Goal: Information Seeking & Learning: Understand process/instructions

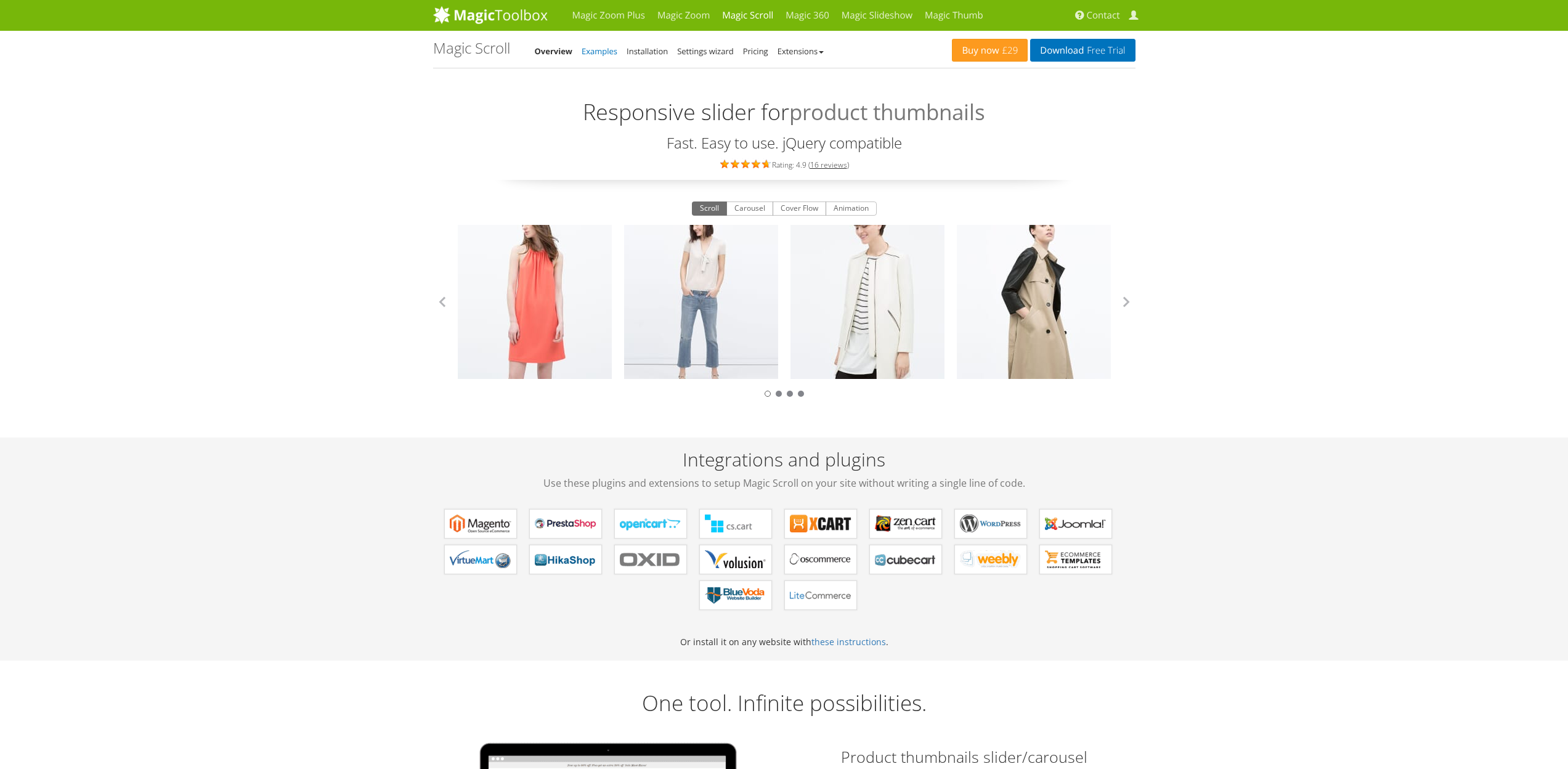
click at [600, 51] on link "Examples" at bounding box center [599, 51] width 36 height 11
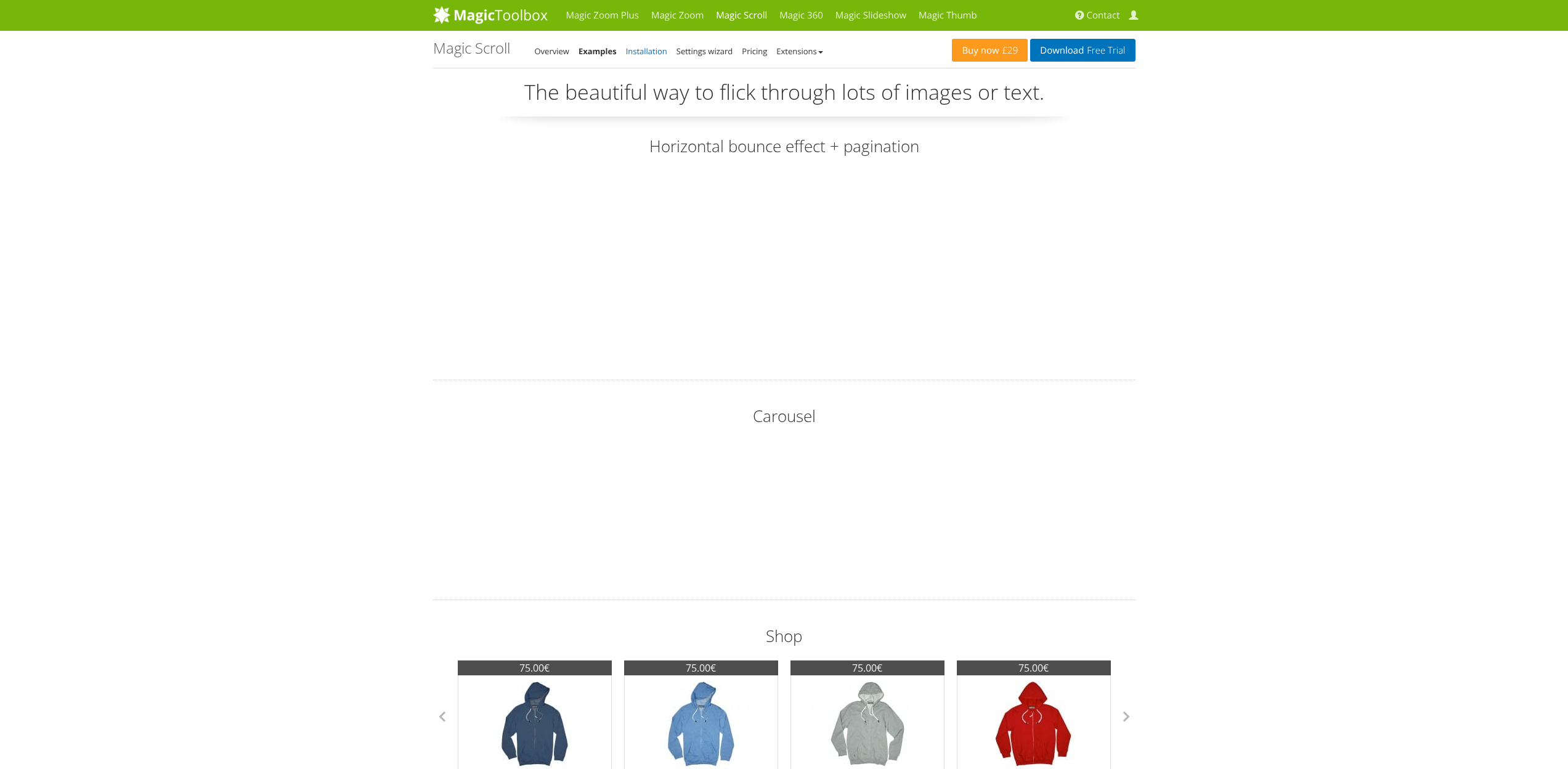
click at [645, 51] on link "Installation" at bounding box center [646, 51] width 42 height 11
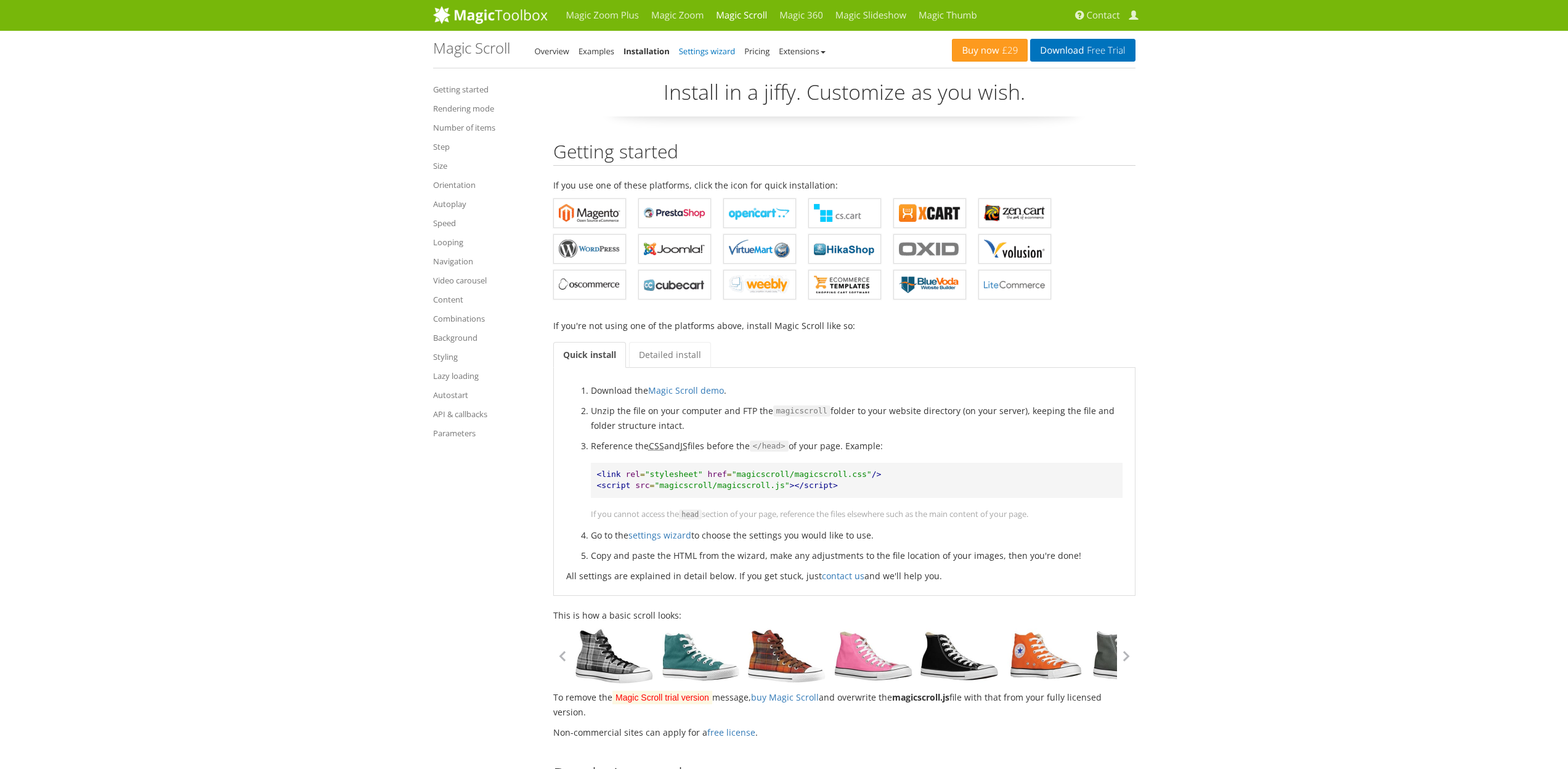
click at [701, 52] on link "Settings wizard" at bounding box center [707, 51] width 56 height 11
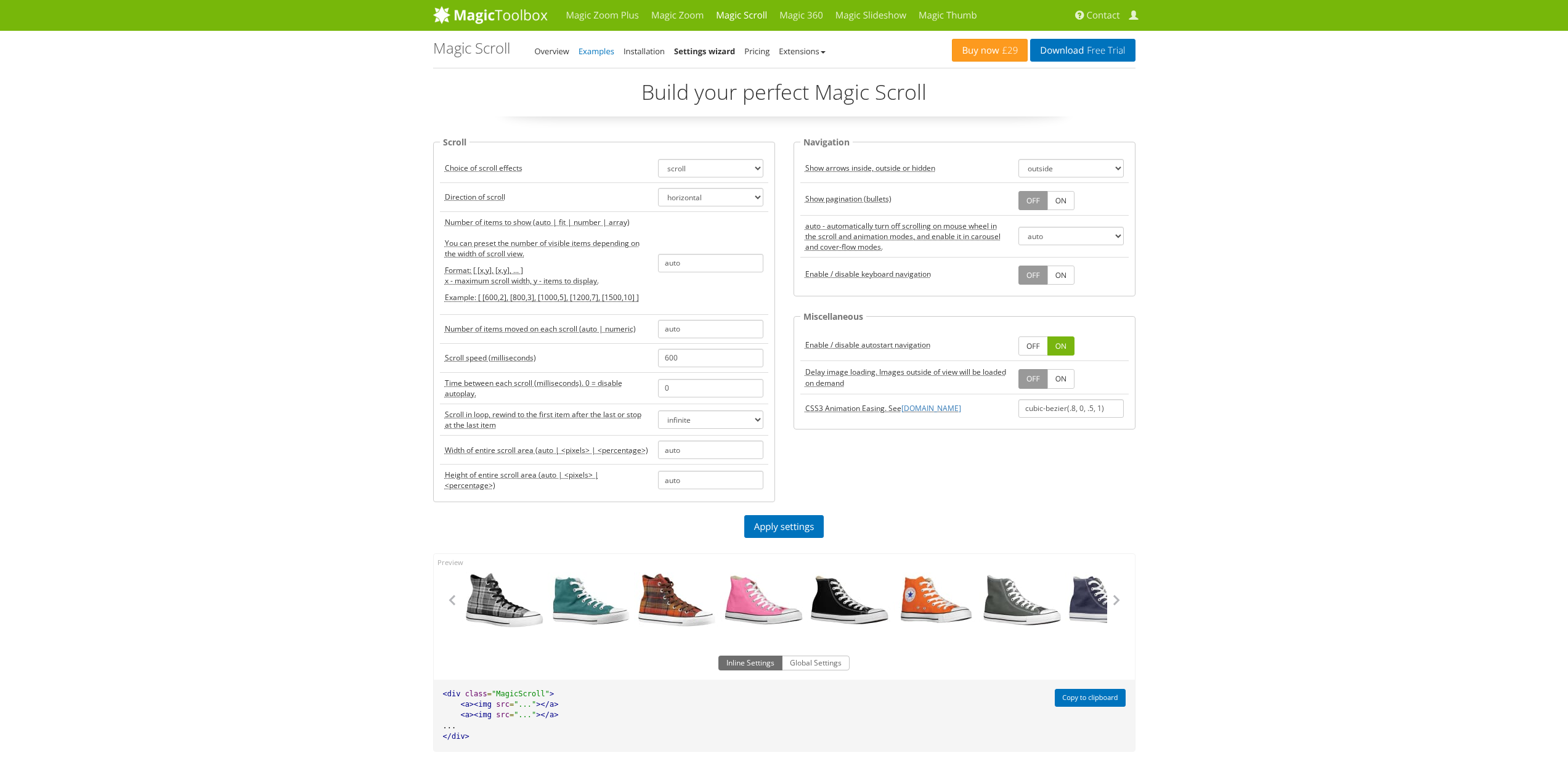
click at [591, 49] on link "Examples" at bounding box center [596, 51] width 36 height 11
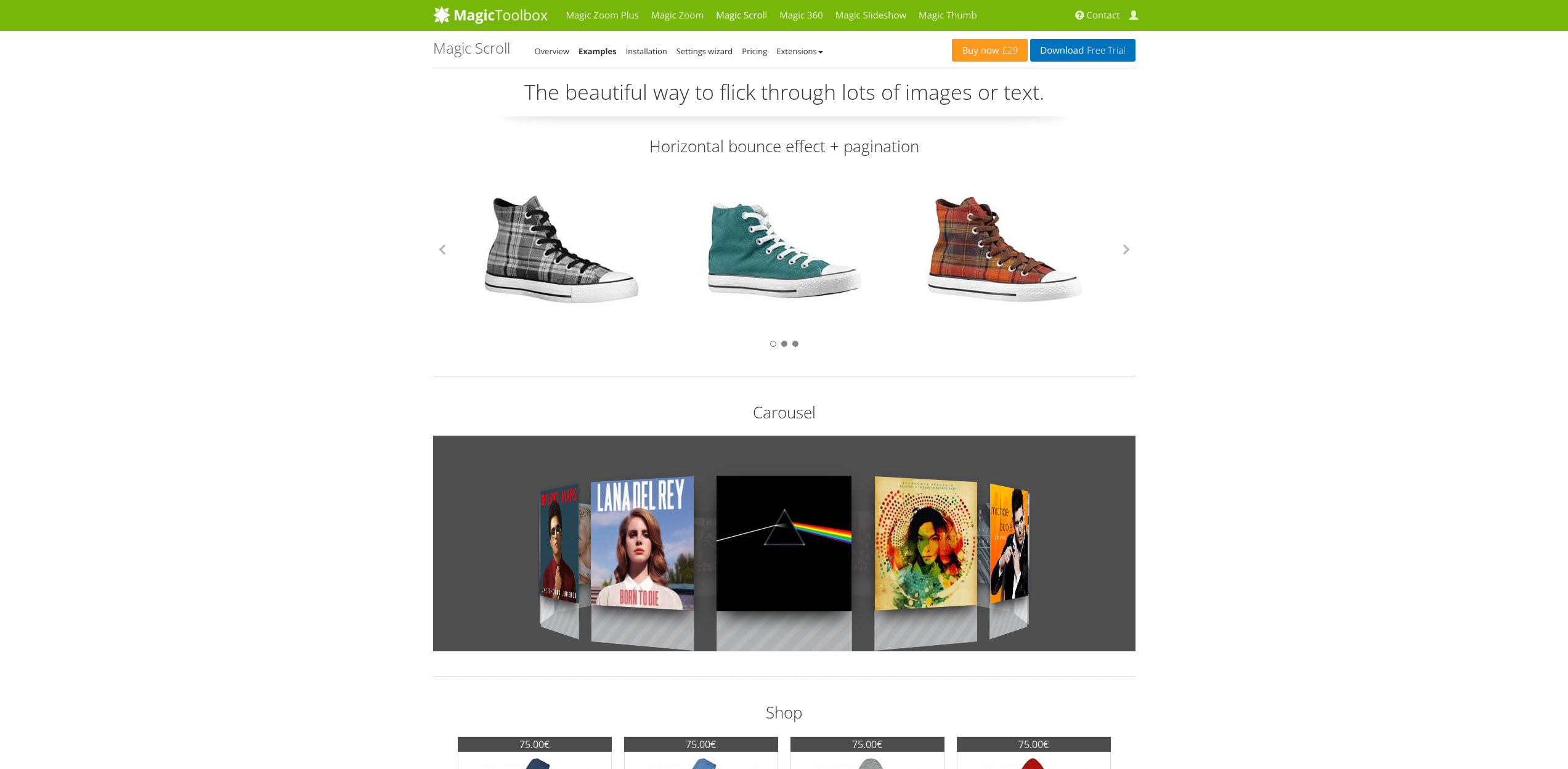
click at [647, 44] on li "Installation" at bounding box center [646, 51] width 42 height 15
click at [648, 47] on link "Installation" at bounding box center [646, 51] width 42 height 11
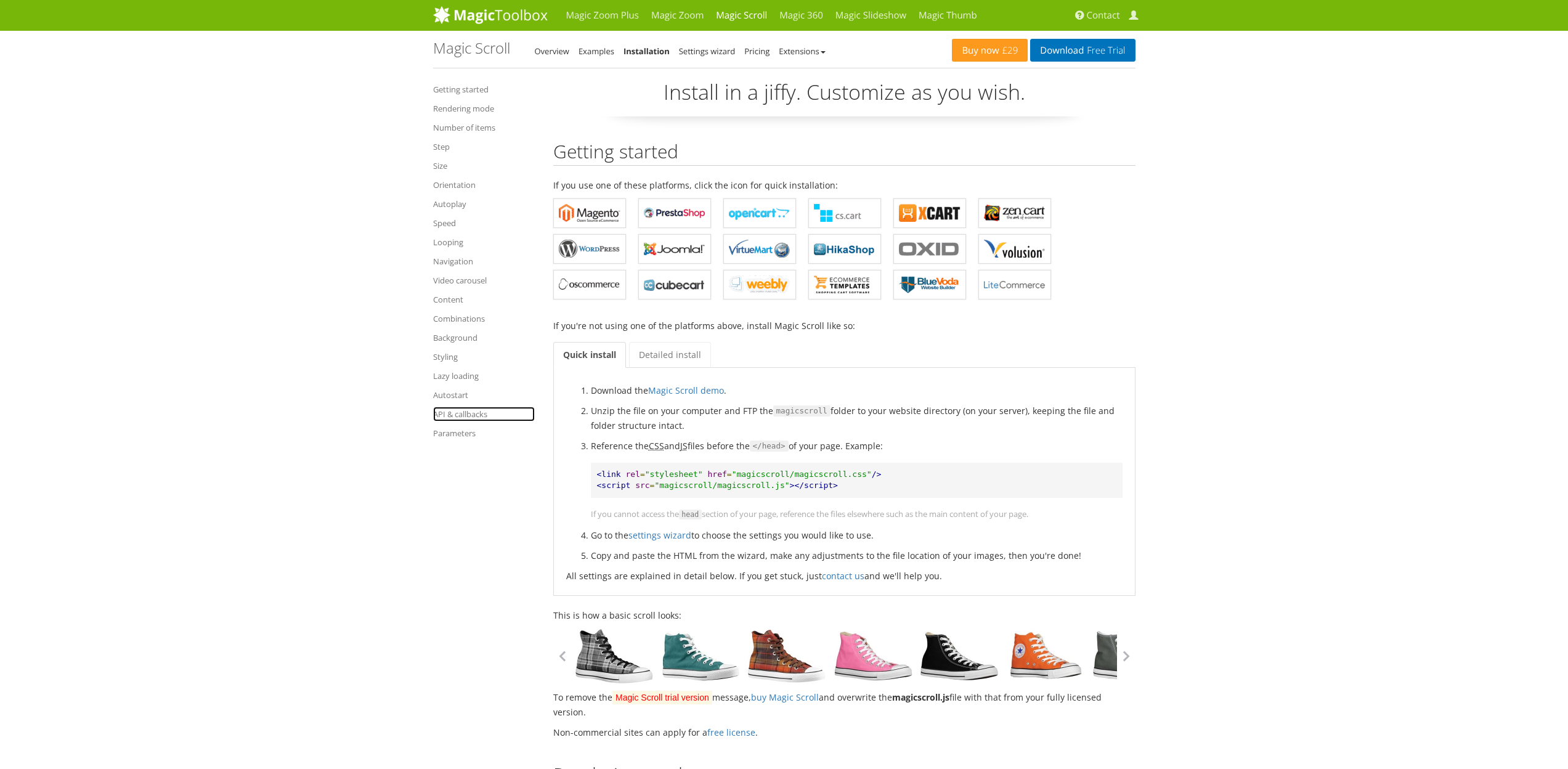
click at [447, 414] on link "API & callbacks" at bounding box center [484, 414] width 101 height 15
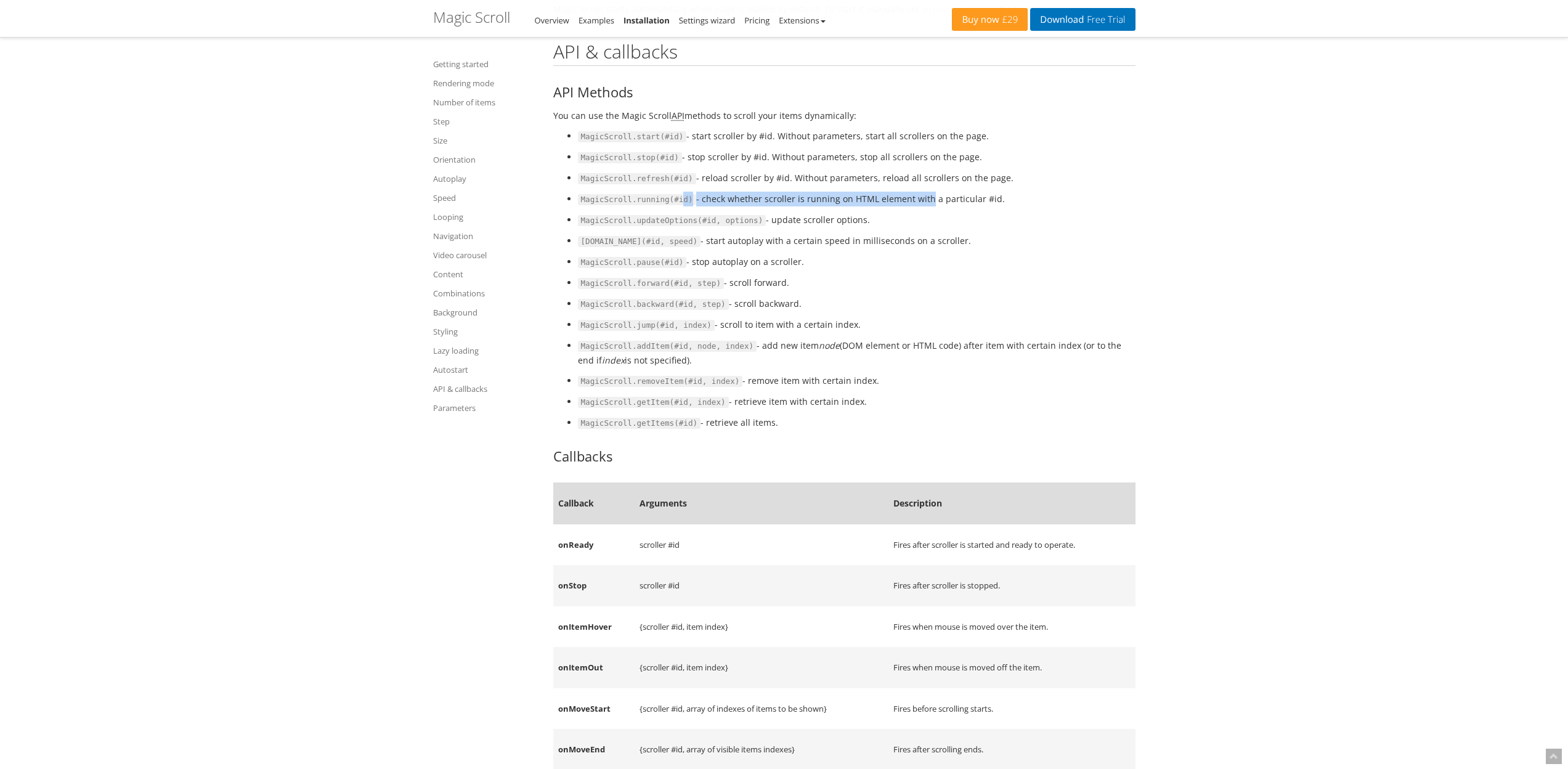
drag, startPoint x: 684, startPoint y: 213, endPoint x: 925, endPoint y: 216, distance: 241.0
click at [925, 207] on li "MagicScroll.running(#id) - check whether scroller is running on HTML element wi…" at bounding box center [856, 199] width 557 height 15
click at [942, 207] on li "MagicScroll.running(#id) - check whether scroller is running on HTML element wi…" at bounding box center [856, 199] width 557 height 15
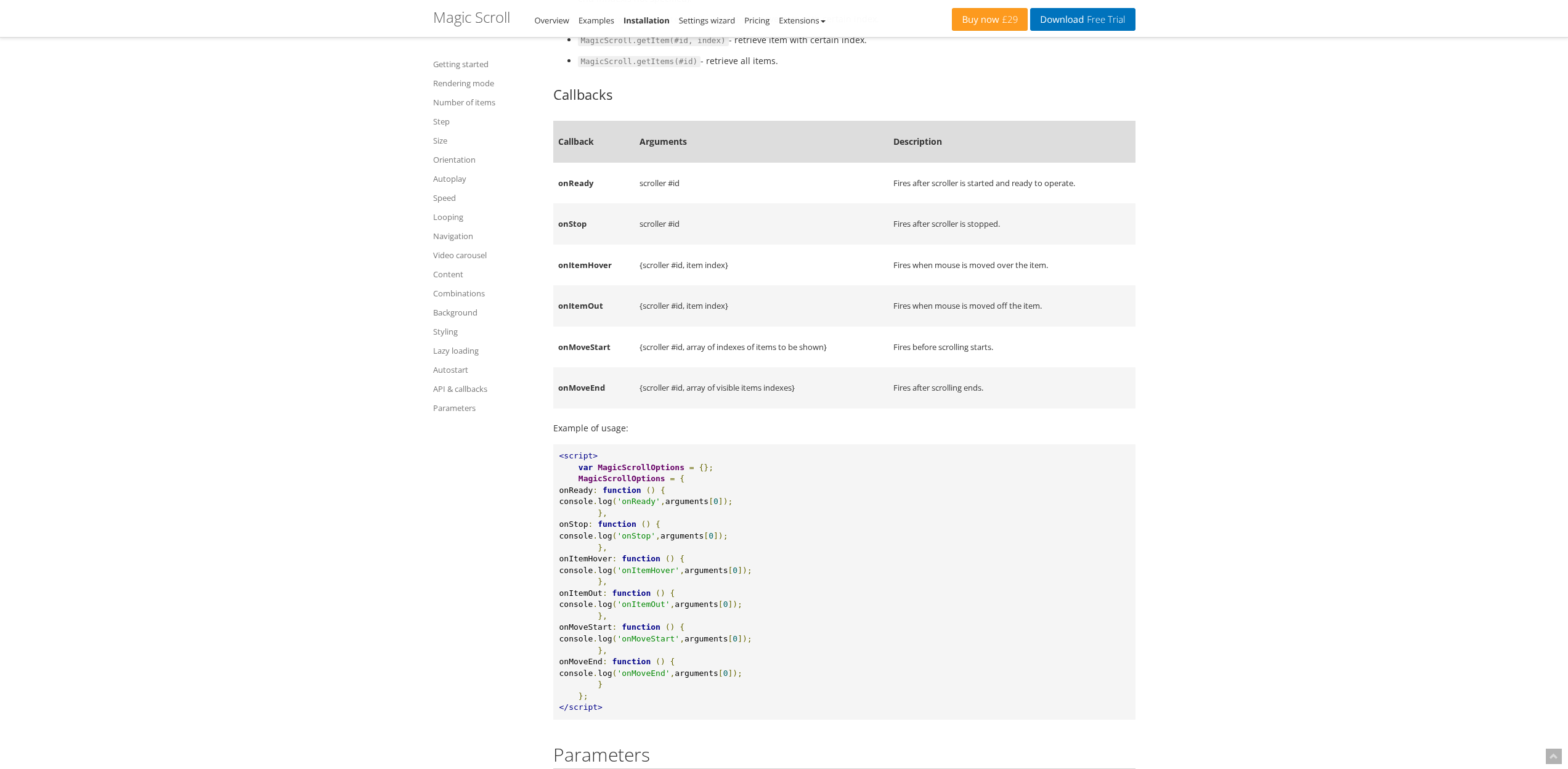
scroll to position [9299, 0]
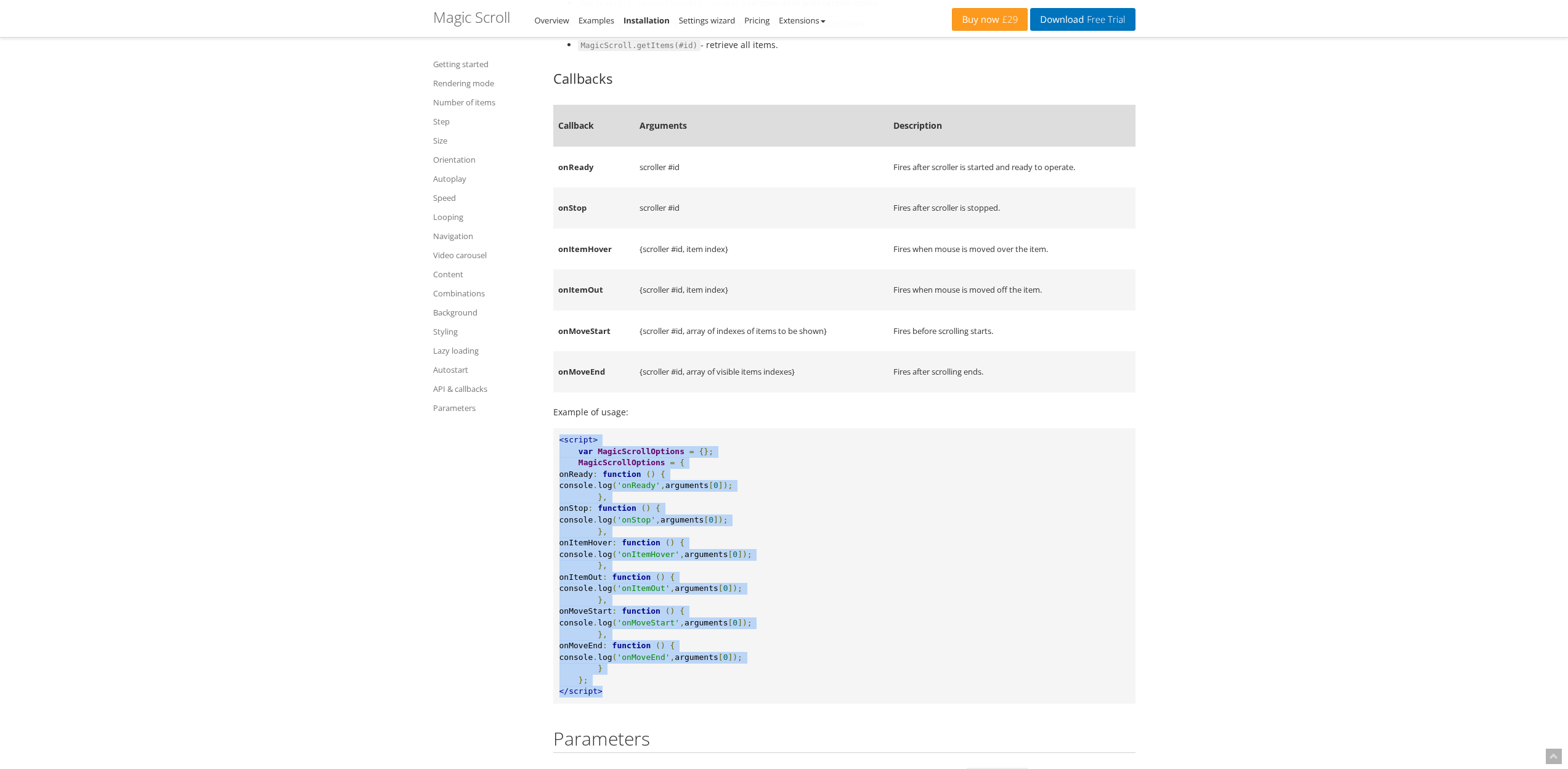
drag, startPoint x: 612, startPoint y: 706, endPoint x: 550, endPoint y: 450, distance: 263.4
copy pre "<script> var MagicScrollOptions = {}; MagicScrollOptions = { onReady : function…"
